Goal: Information Seeking & Learning: Learn about a topic

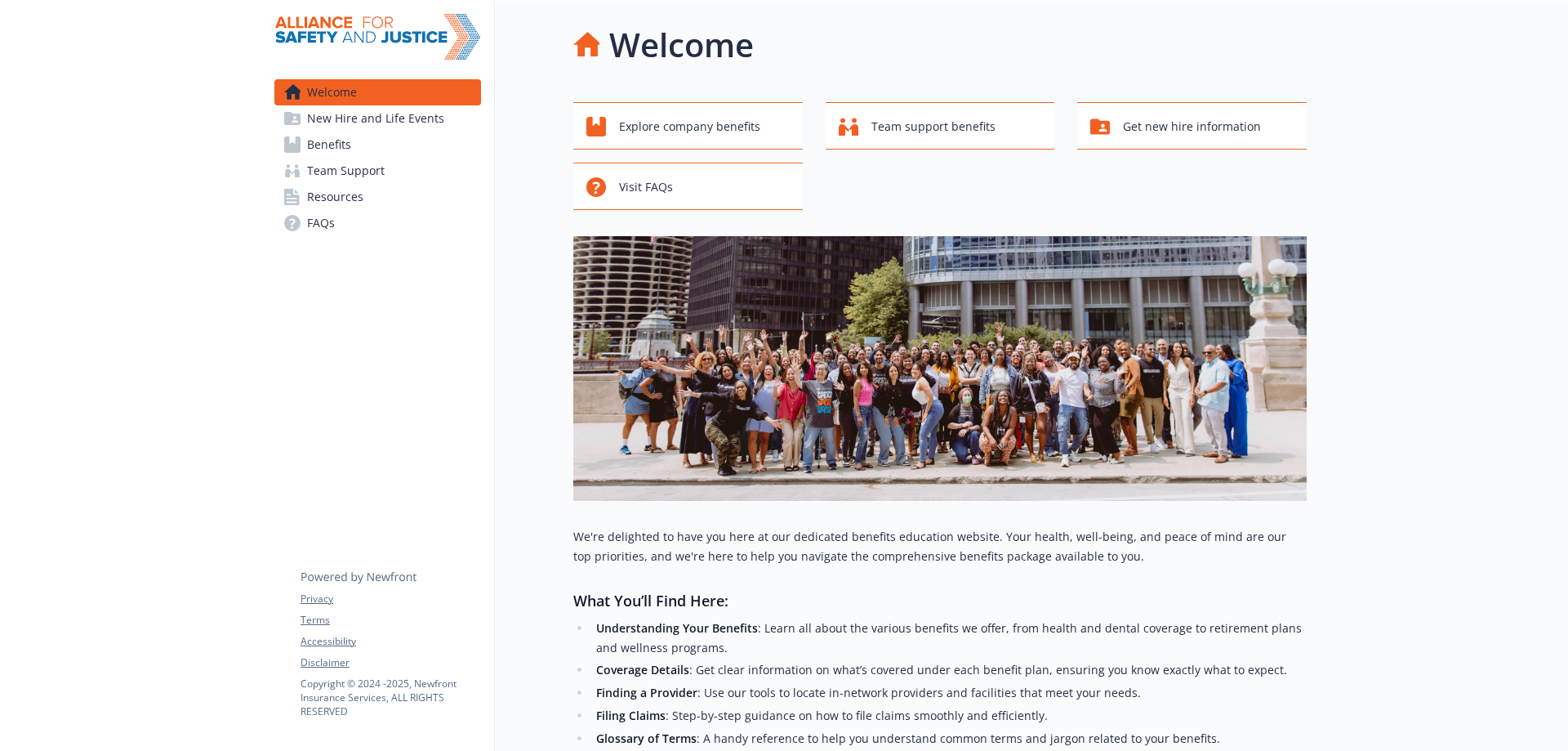
click at [350, 147] on span "Benefits" at bounding box center [329, 145] width 45 height 26
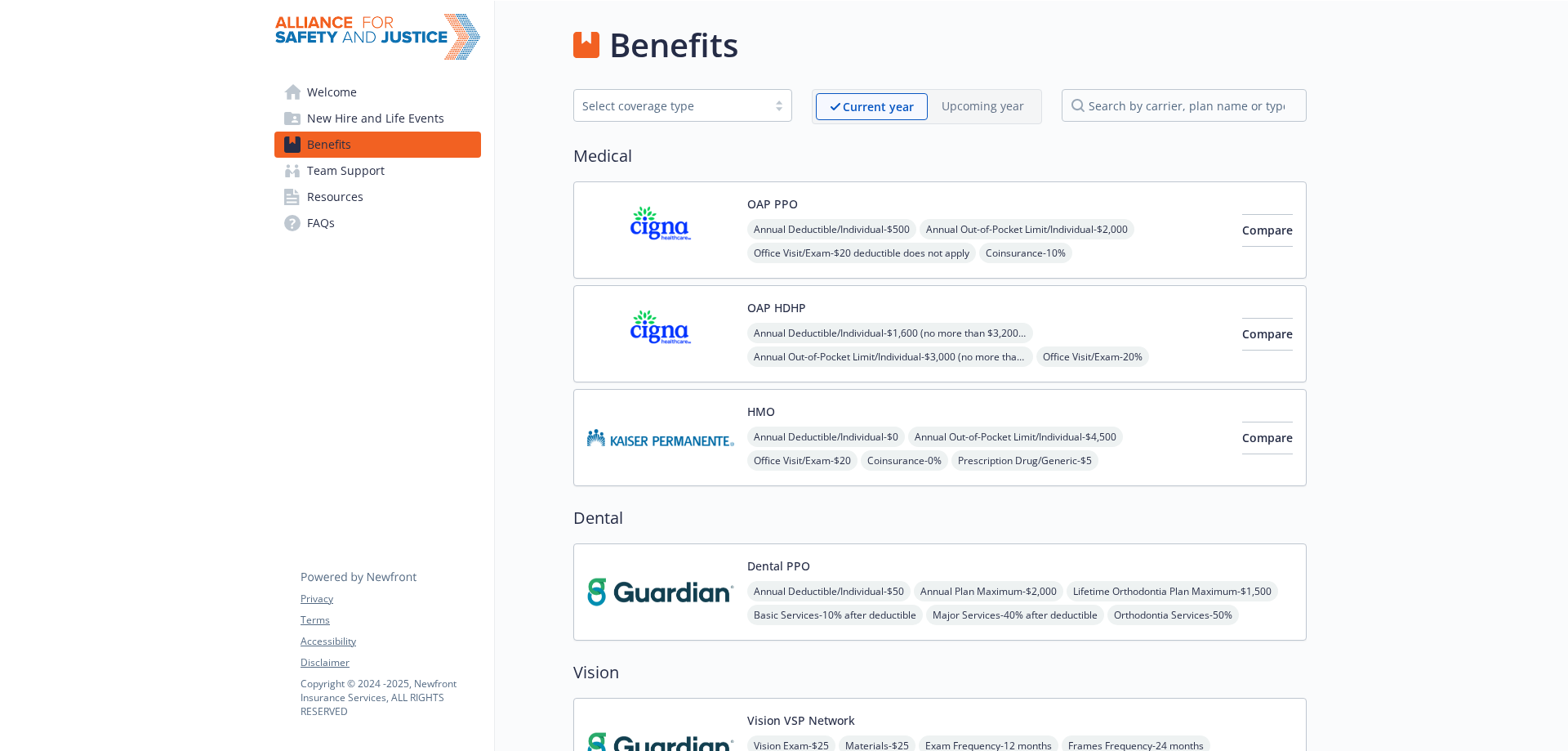
click at [827, 416] on div "HMO Annual Deductible/Individual - $0 Annual Out-of-Pocket Limit/Individual - $…" at bounding box center [988, 437] width 482 height 70
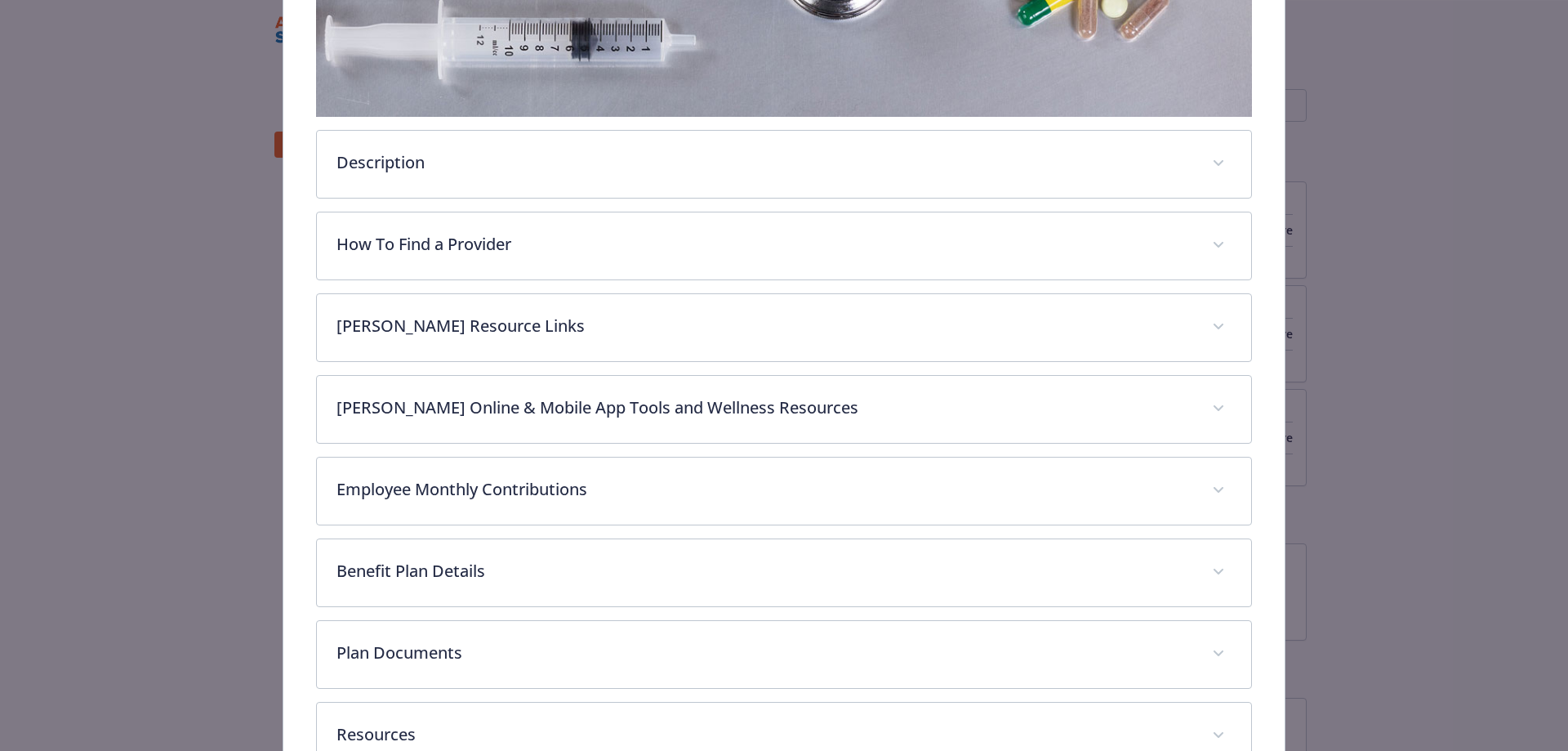
scroll to position [458, 0]
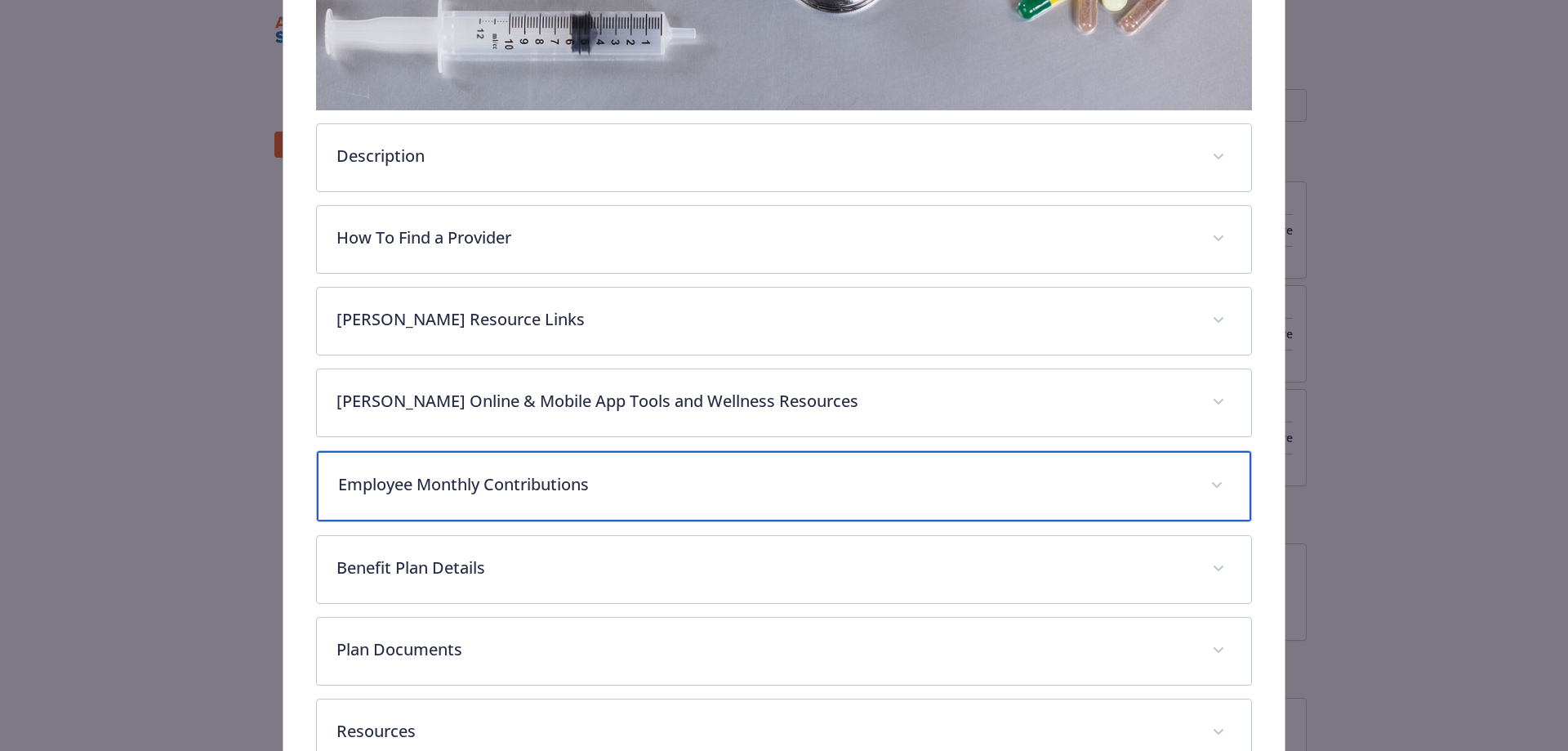
click at [739, 466] on div "Employee Monthly Contributions" at bounding box center [785, 486] width 935 height 71
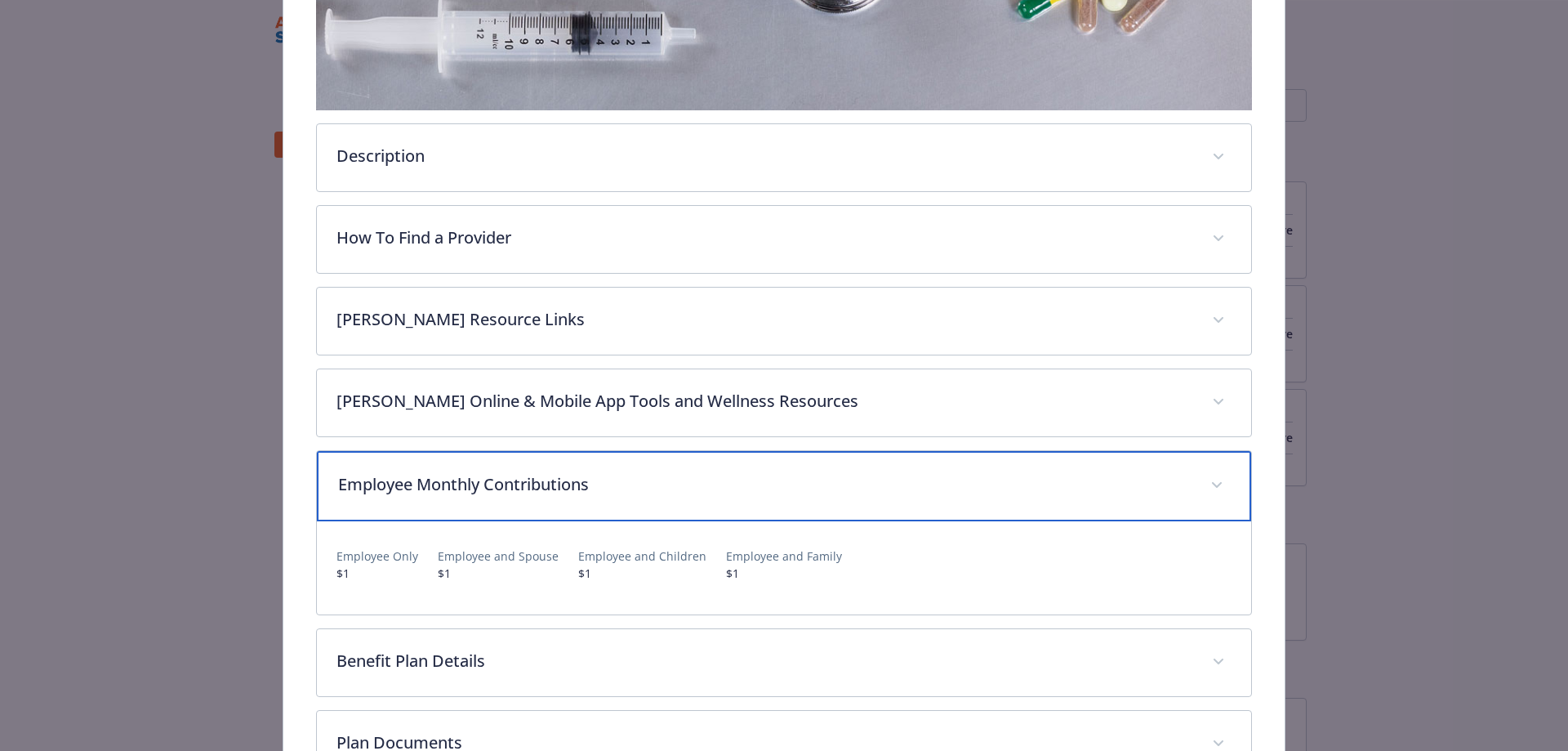
click at [739, 466] on div "Employee Monthly Contributions" at bounding box center [785, 486] width 935 height 71
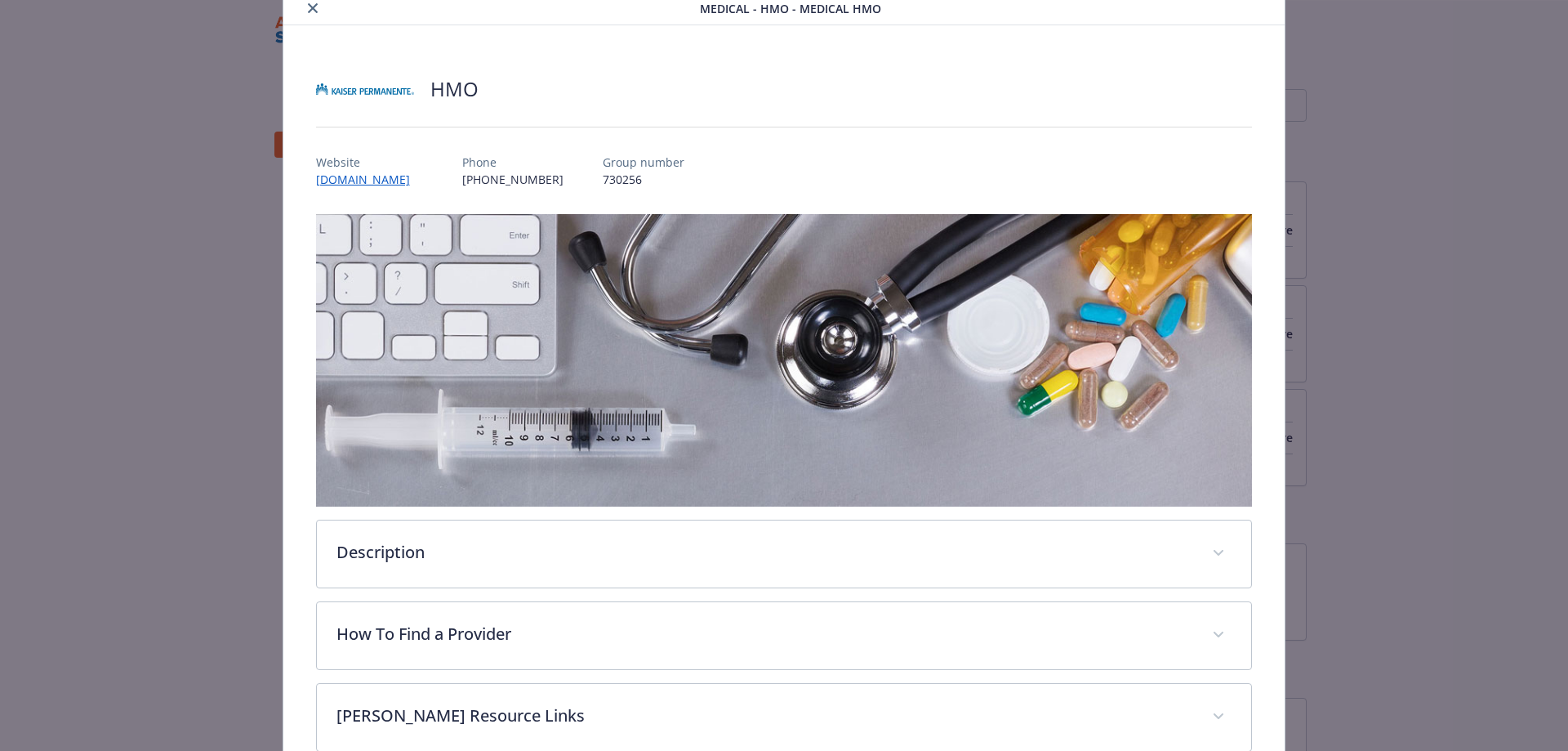
scroll to position [0, 0]
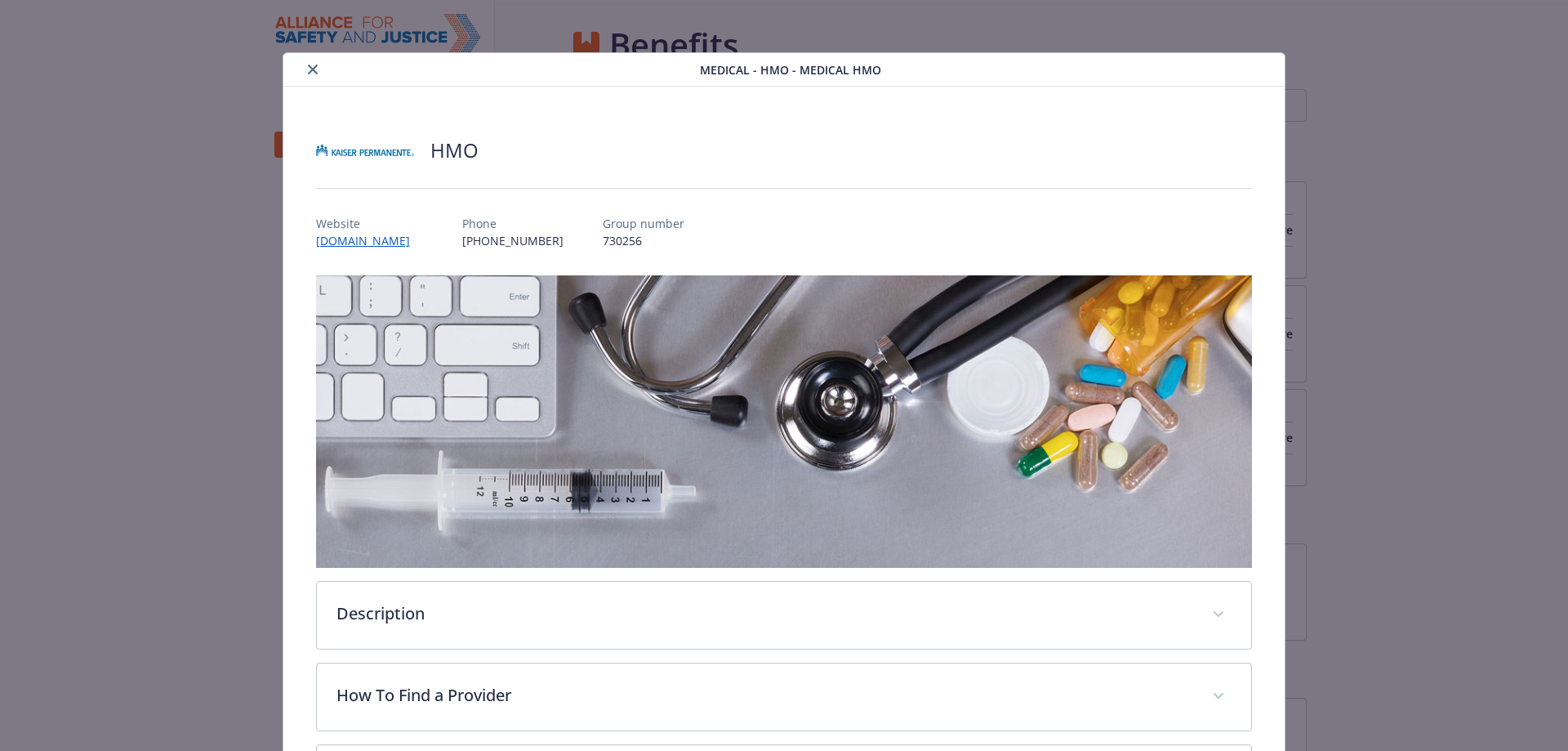
click at [308, 70] on icon "close" at bounding box center [313, 70] width 10 height 10
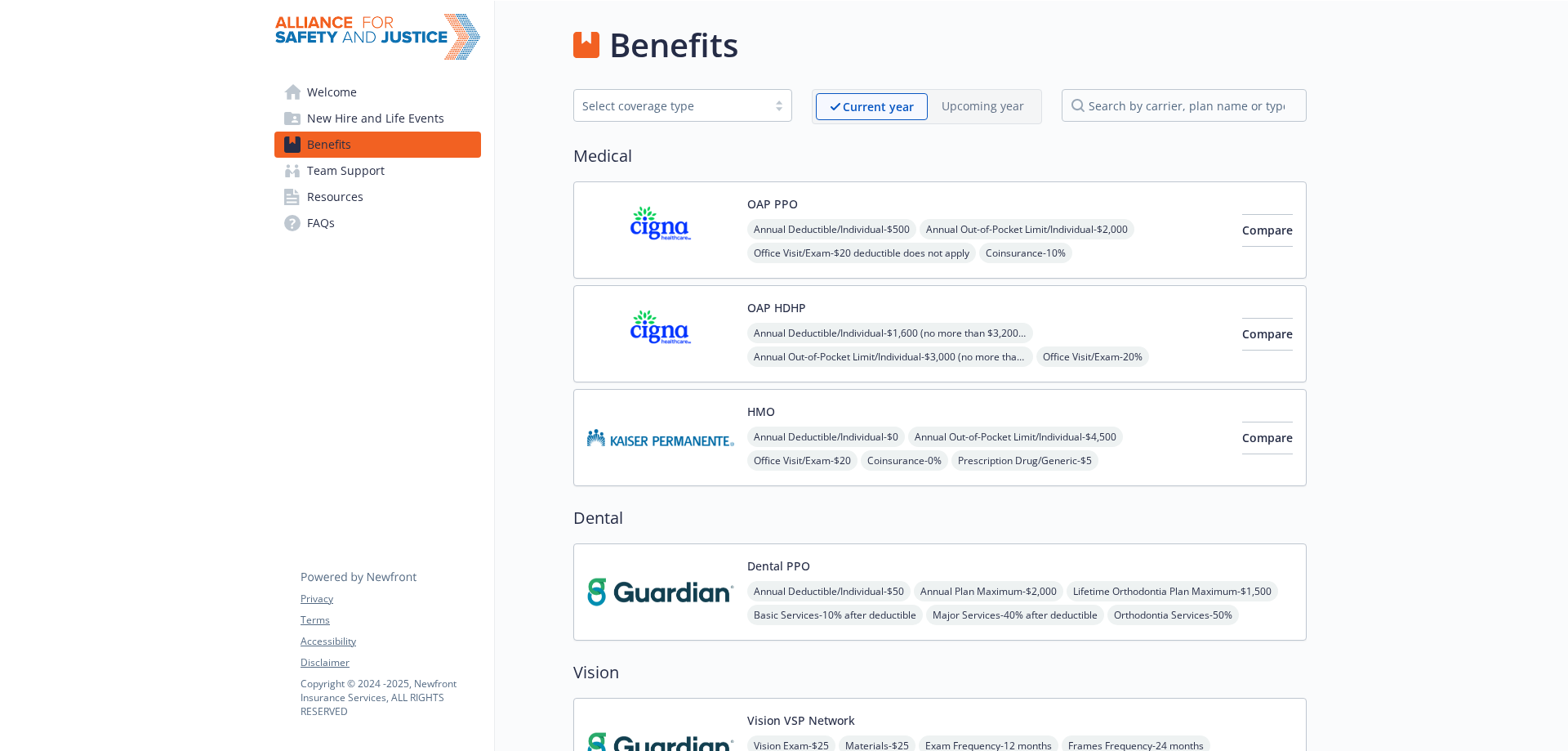
click at [829, 302] on div "OAP HDHP Annual Deductible/Individual - $1,600 (no more than $3,200 per individ…" at bounding box center [988, 333] width 482 height 70
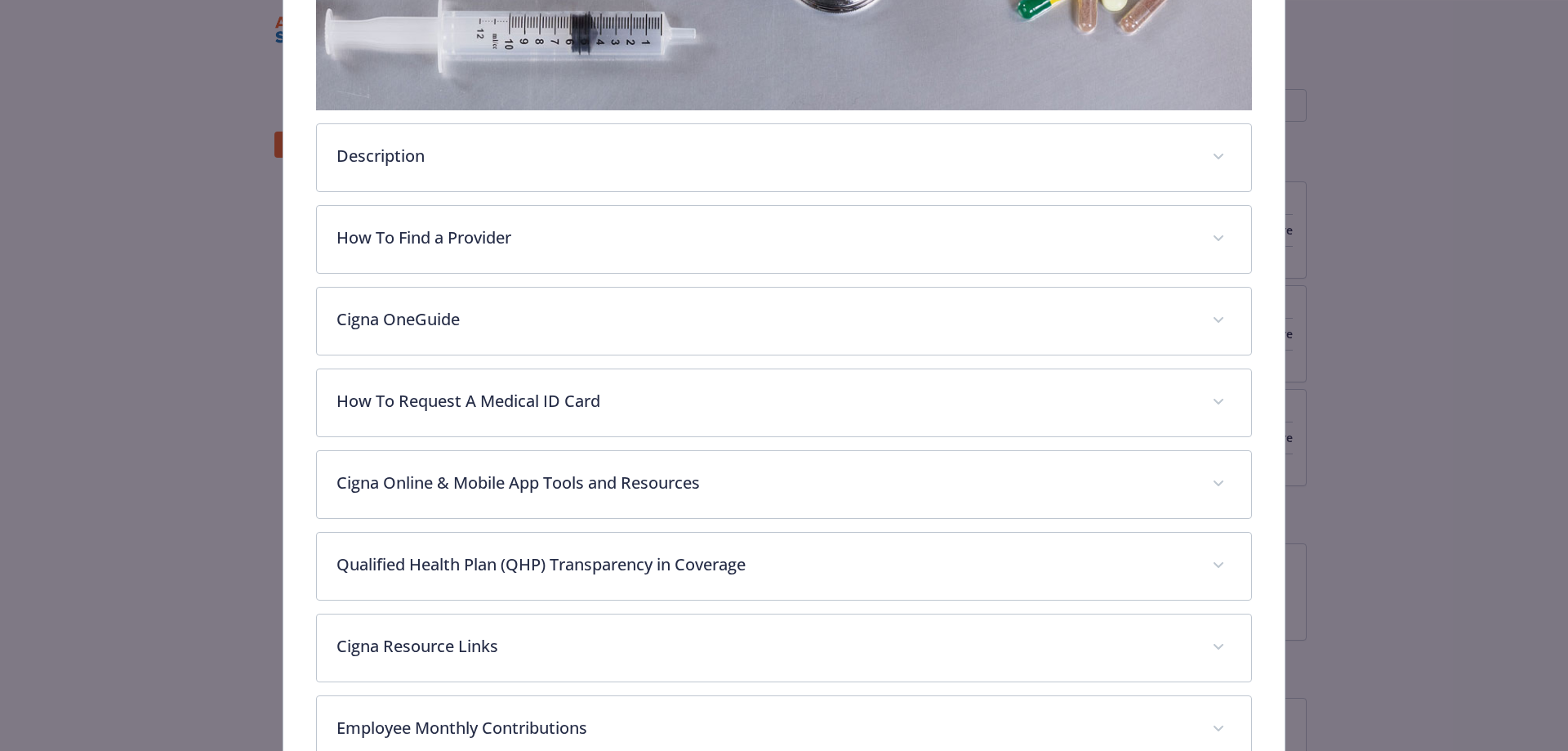
scroll to position [703, 0]
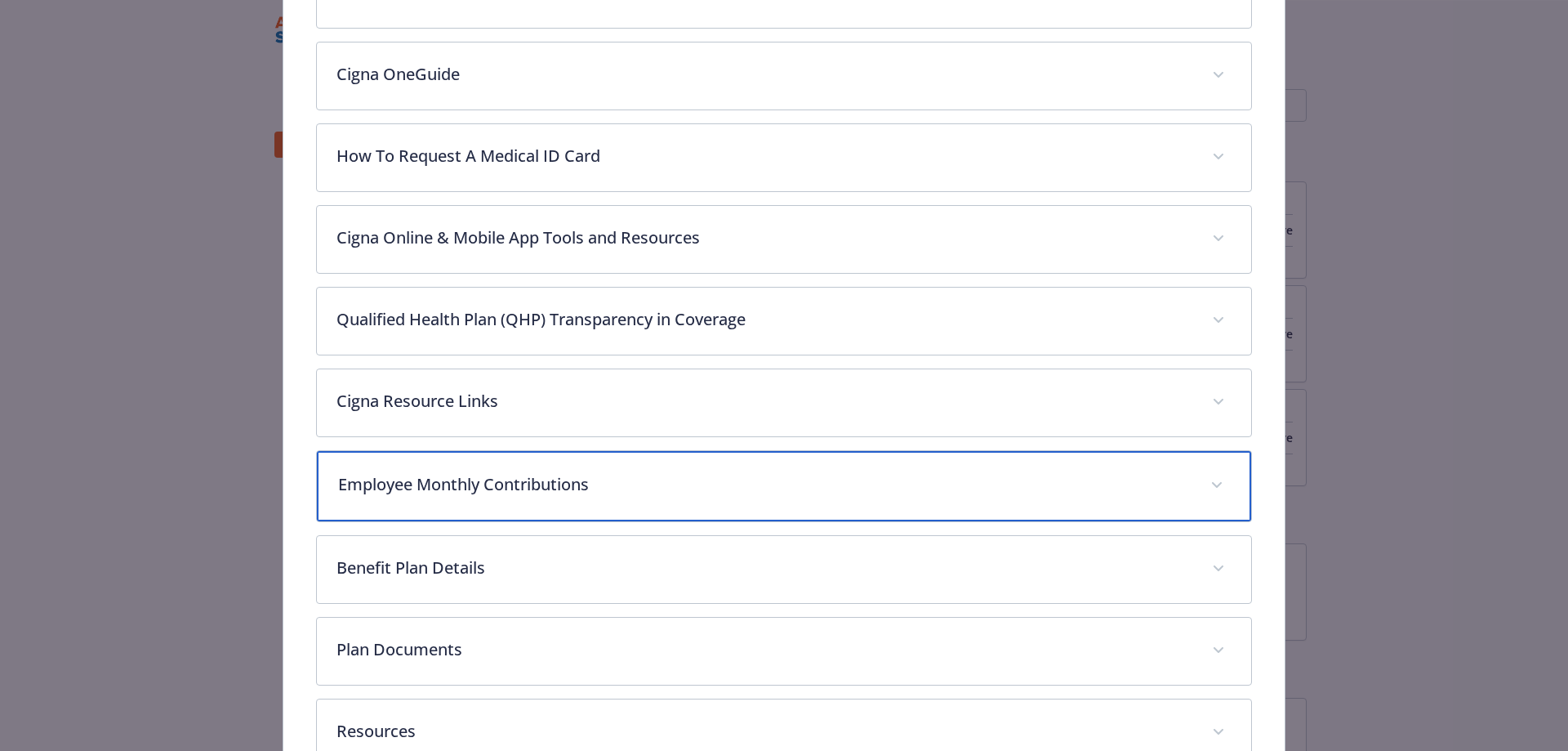
click at [652, 485] on p "Employee Monthly Contributions" at bounding box center [765, 485] width 854 height 24
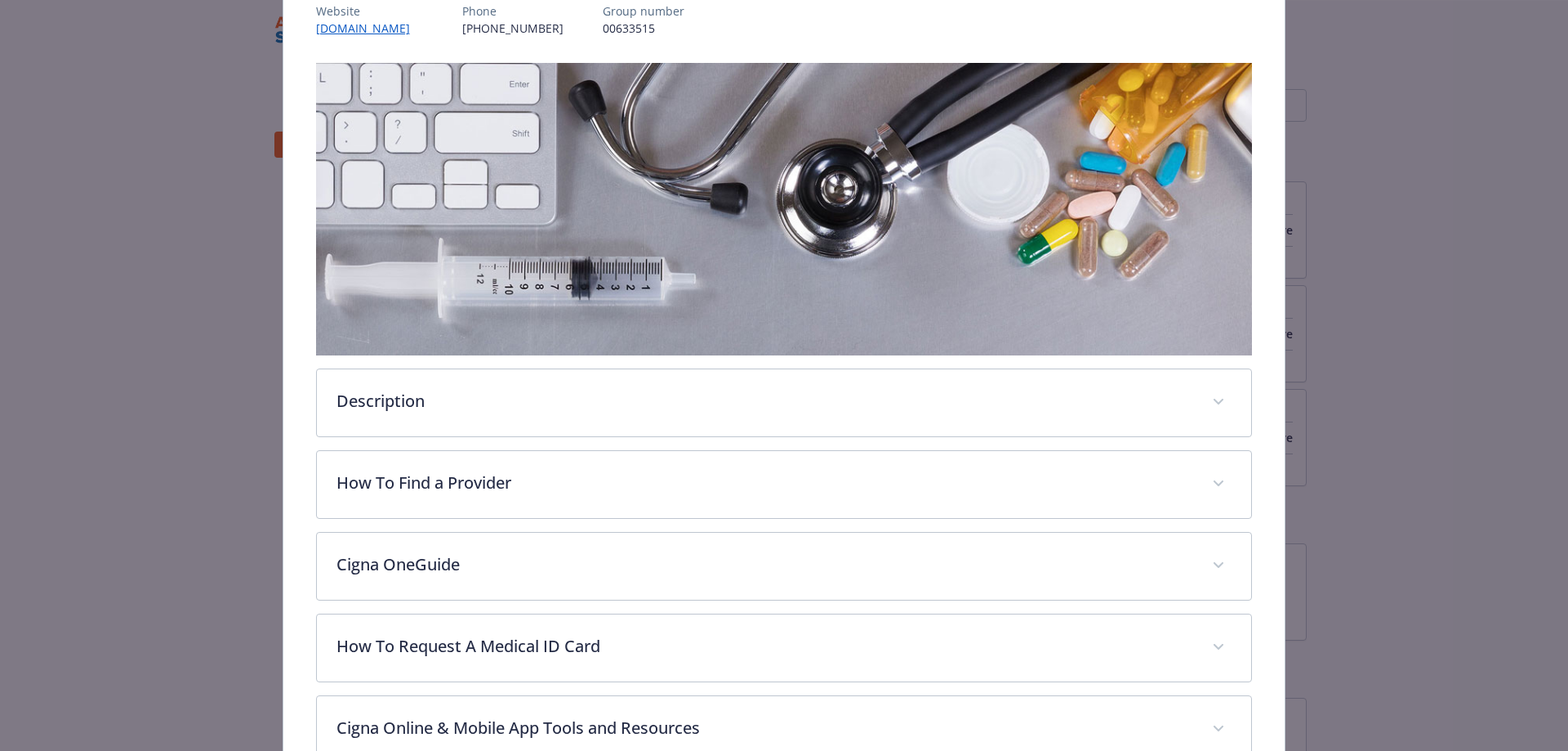
scroll to position [0, 0]
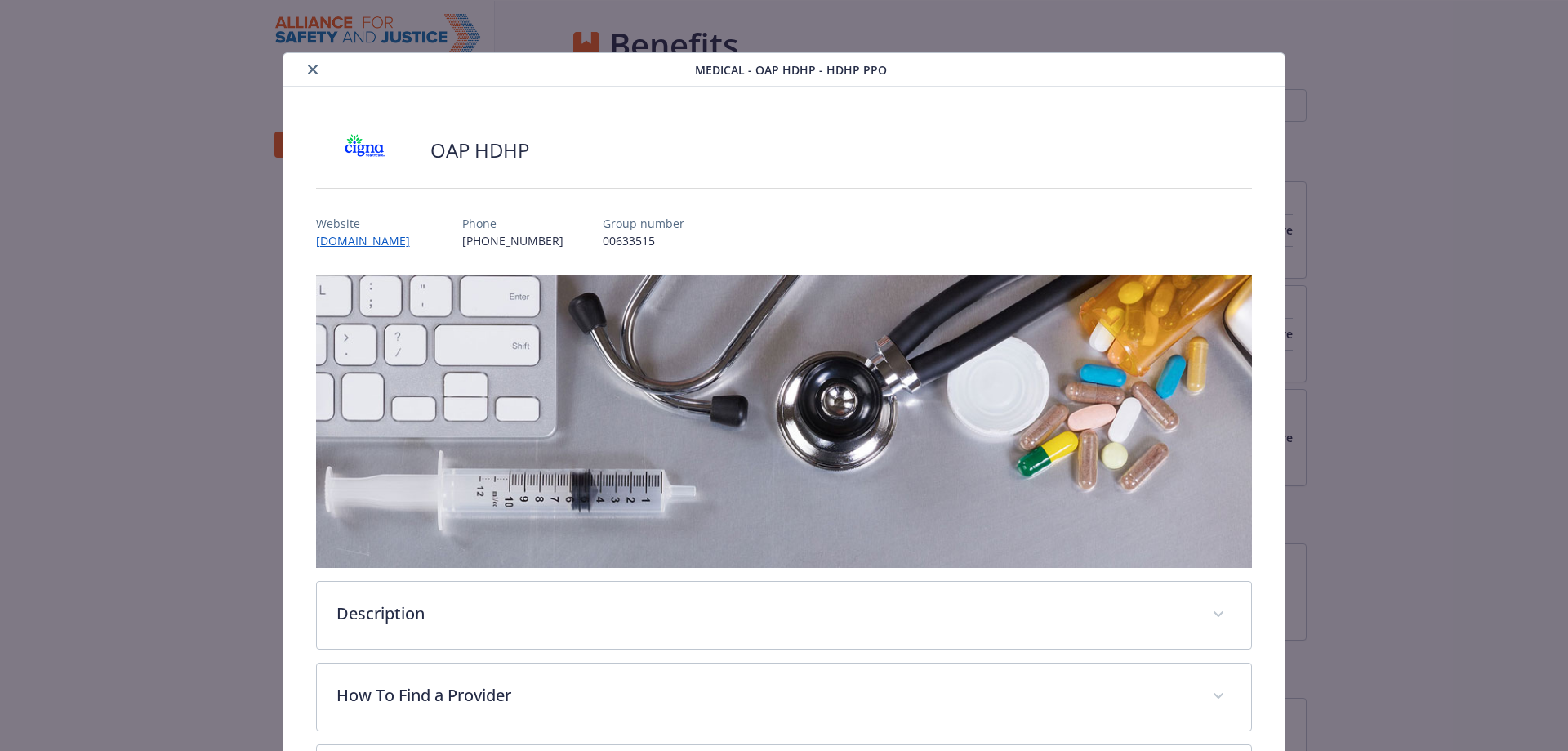
click at [308, 66] on icon "close" at bounding box center [313, 70] width 10 height 10
